Goal: Task Accomplishment & Management: Complete application form

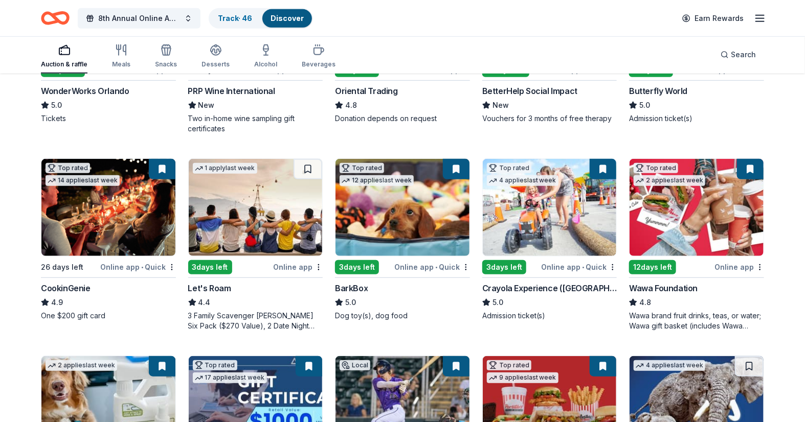
scroll to position [284, 0]
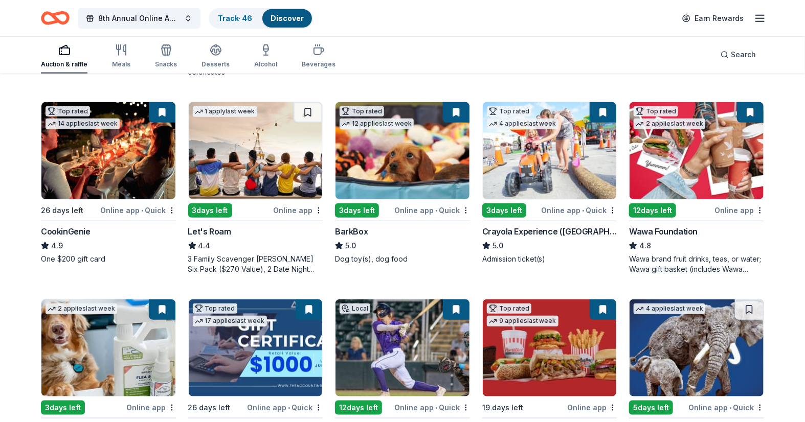
click at [212, 142] on img at bounding box center [256, 150] width 134 height 97
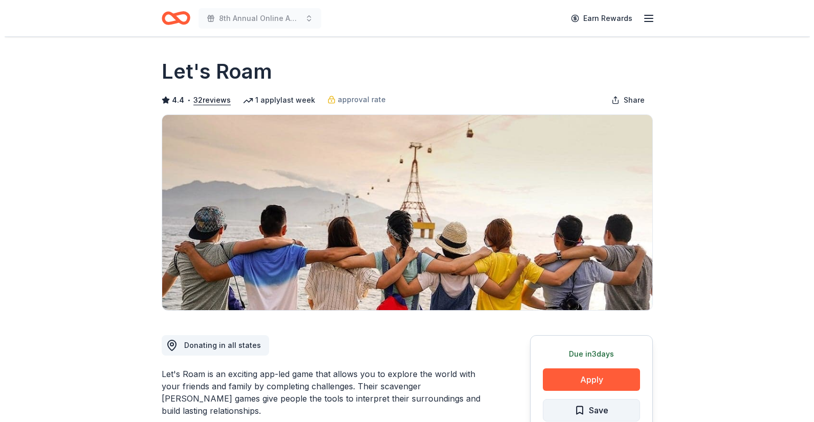
scroll to position [114, 0]
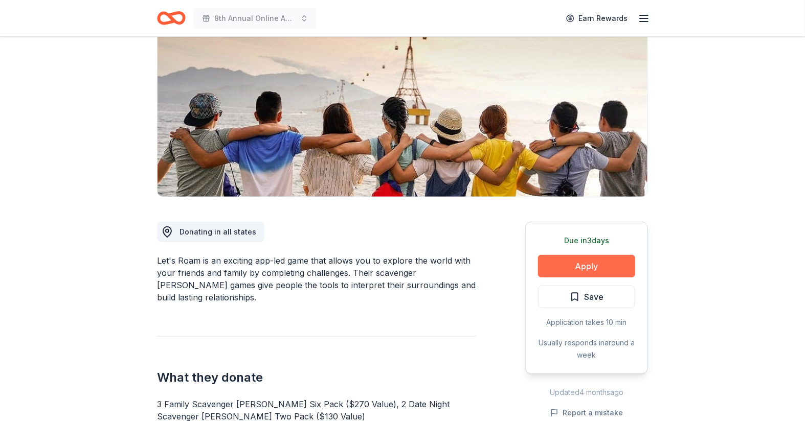
click at [589, 260] on button "Apply" at bounding box center [586, 266] width 97 height 23
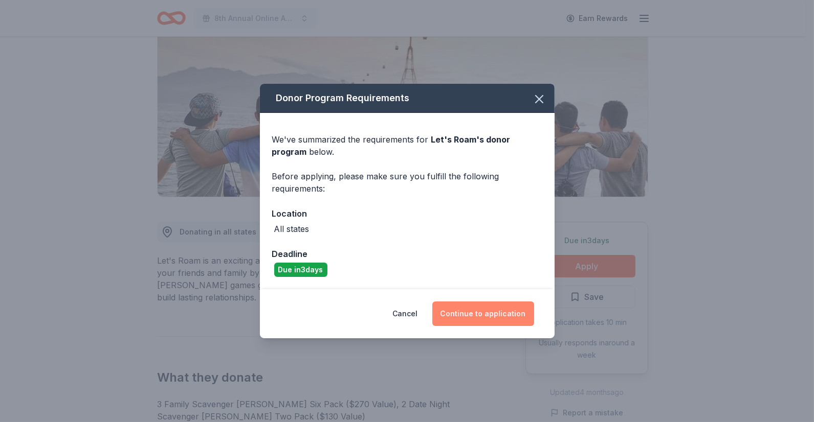
click at [486, 317] on button "Continue to application" at bounding box center [483, 314] width 102 height 25
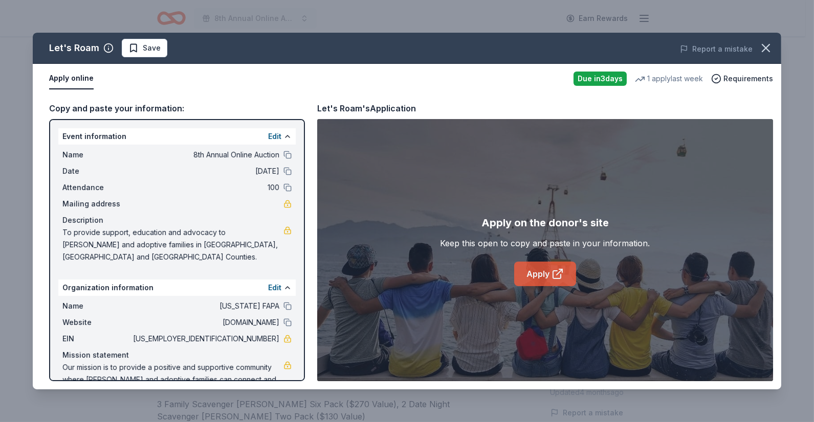
click at [547, 273] on link "Apply" at bounding box center [545, 274] width 62 height 25
click at [535, 272] on link "Apply" at bounding box center [545, 274] width 62 height 25
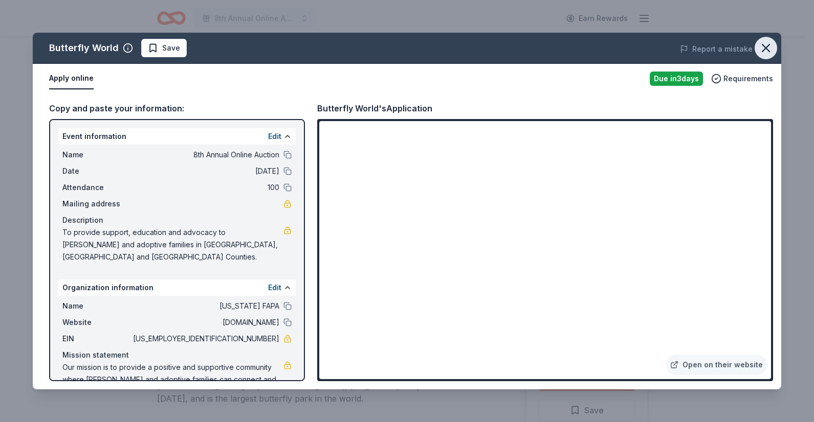
scroll to position [227, 0]
